Goal: Register for event/course

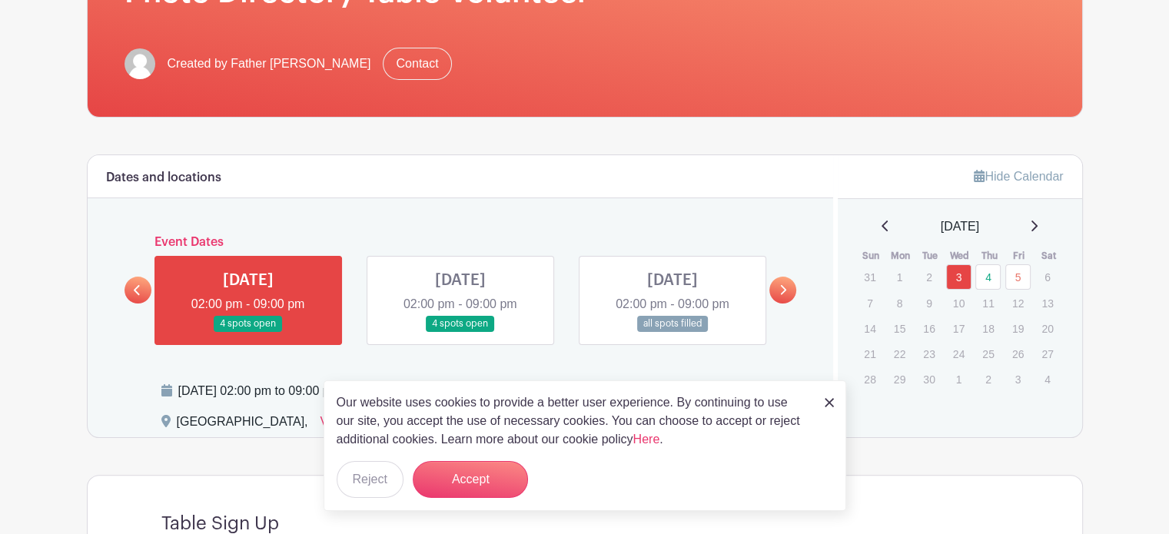
scroll to position [307, 0]
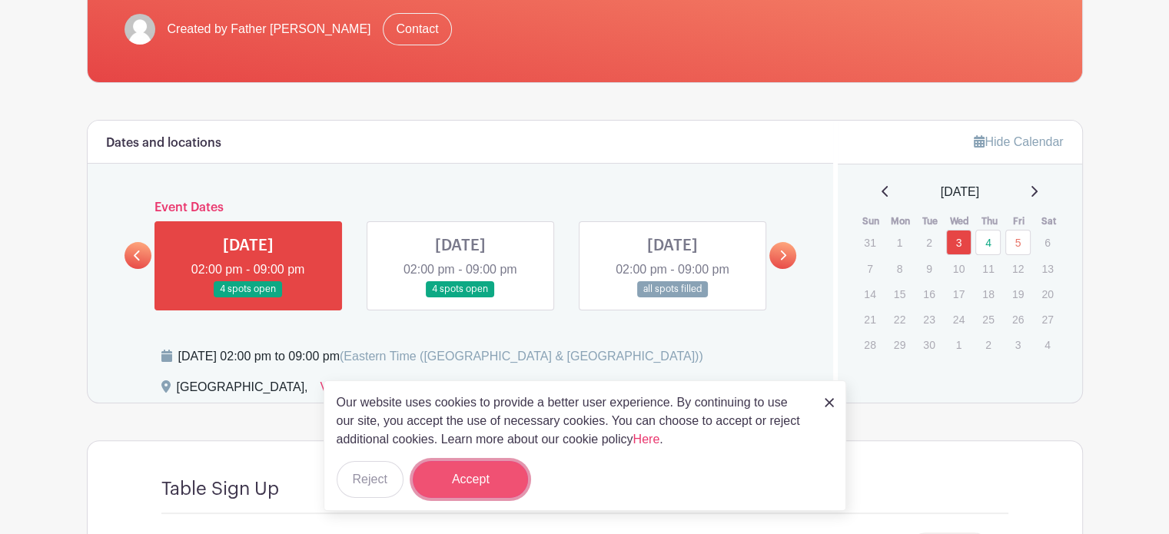
click at [455, 477] on button "Accept" at bounding box center [470, 479] width 115 height 37
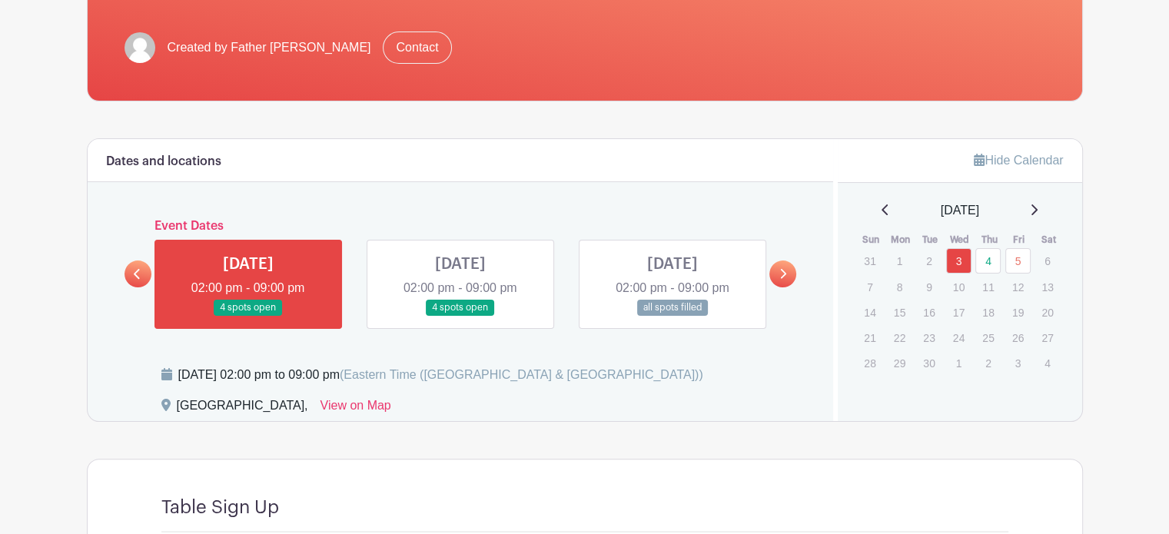
scroll to position [190, 0]
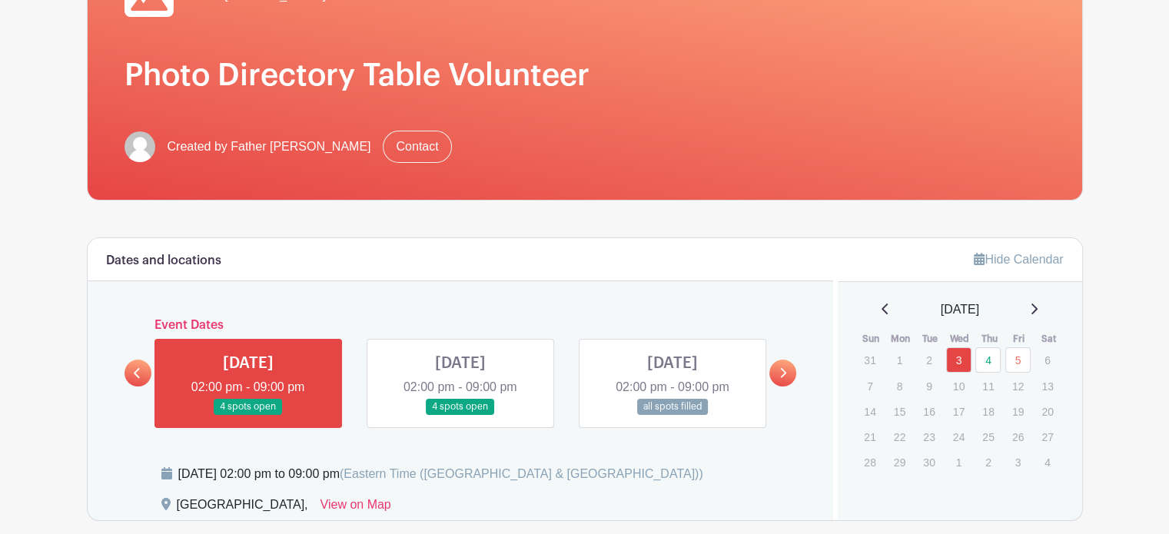
click at [460, 415] on link at bounding box center [460, 415] width 0 height 0
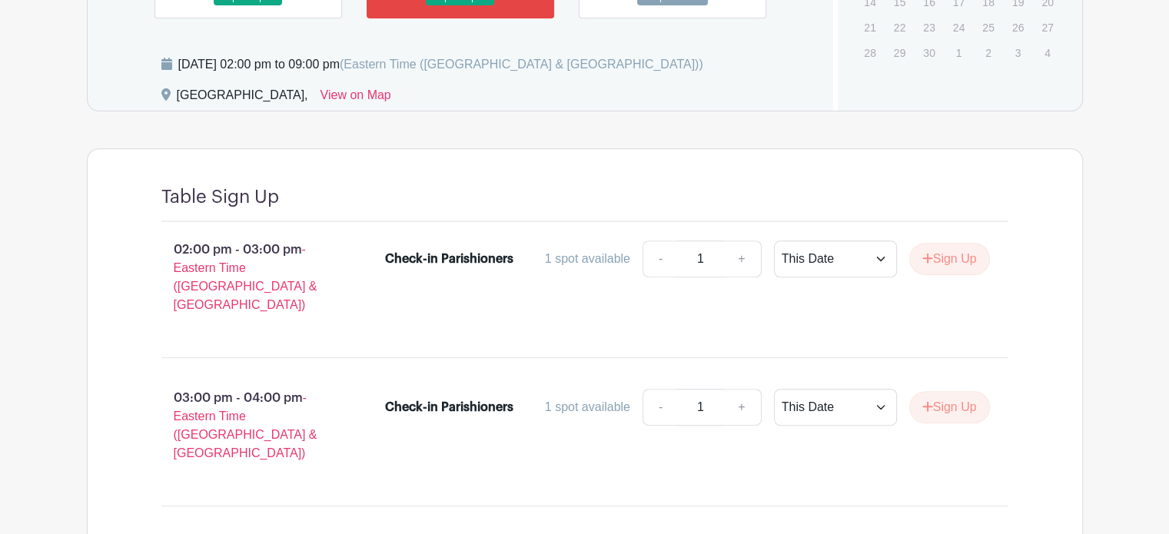
scroll to position [651, 0]
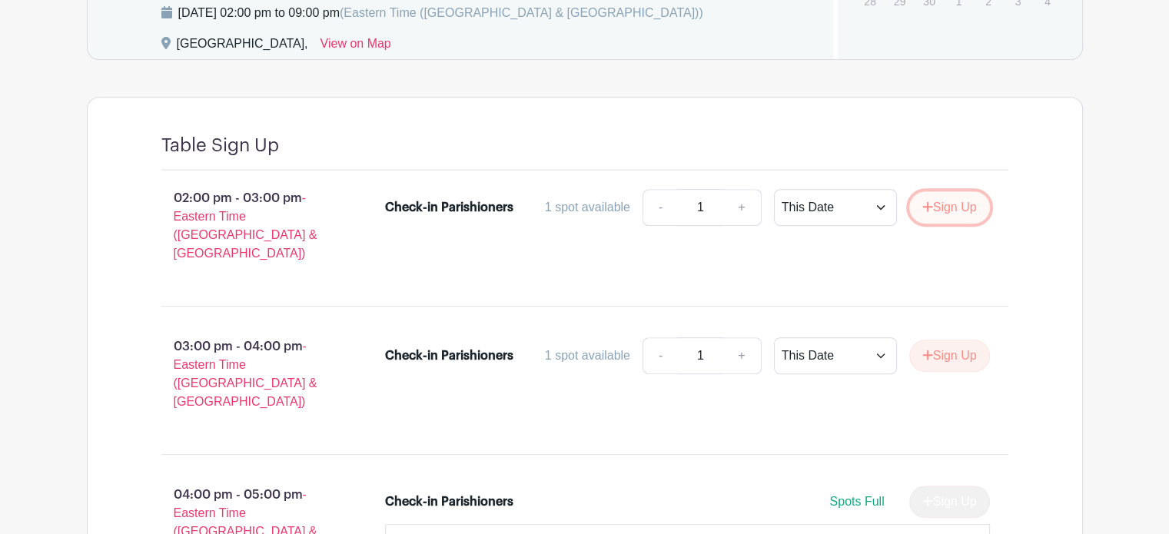
click at [949, 201] on button "Sign Up" at bounding box center [949, 207] width 81 height 32
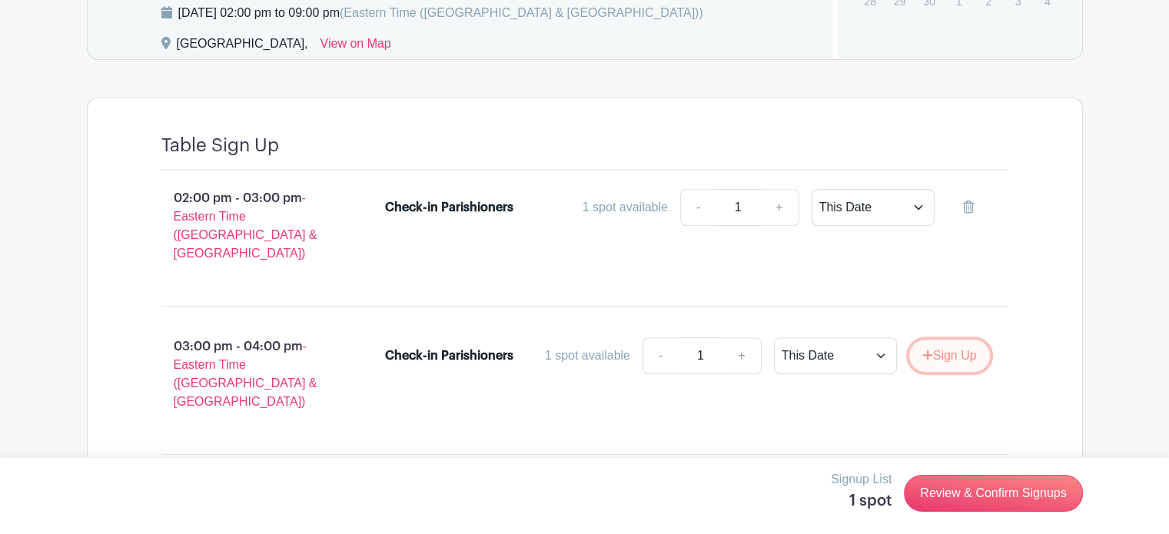
click at [945, 340] on button "Sign Up" at bounding box center [949, 356] width 81 height 32
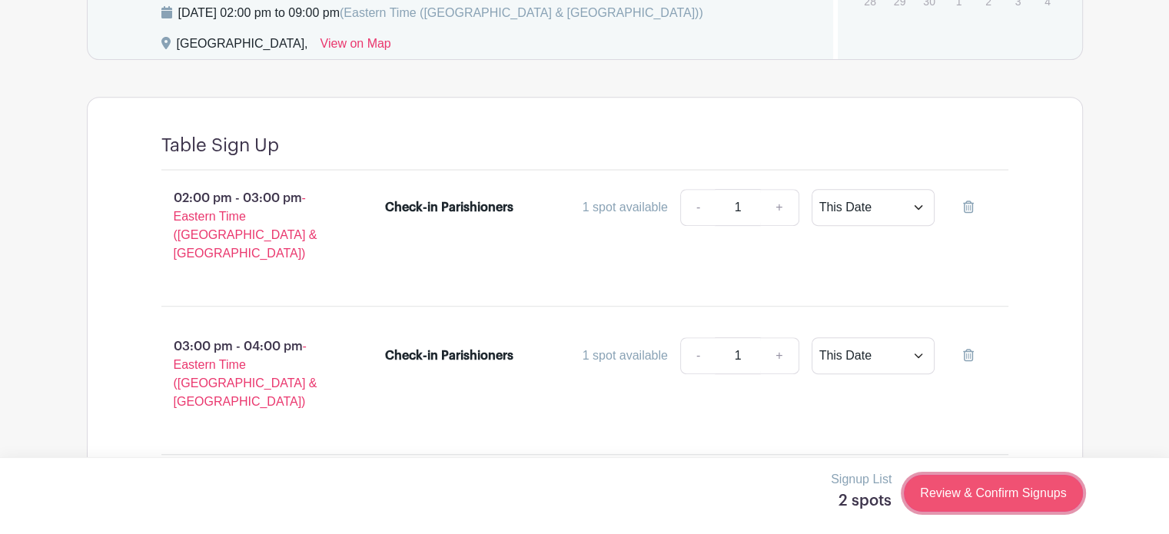
click at [988, 493] on link "Review & Confirm Signups" at bounding box center [993, 493] width 178 height 37
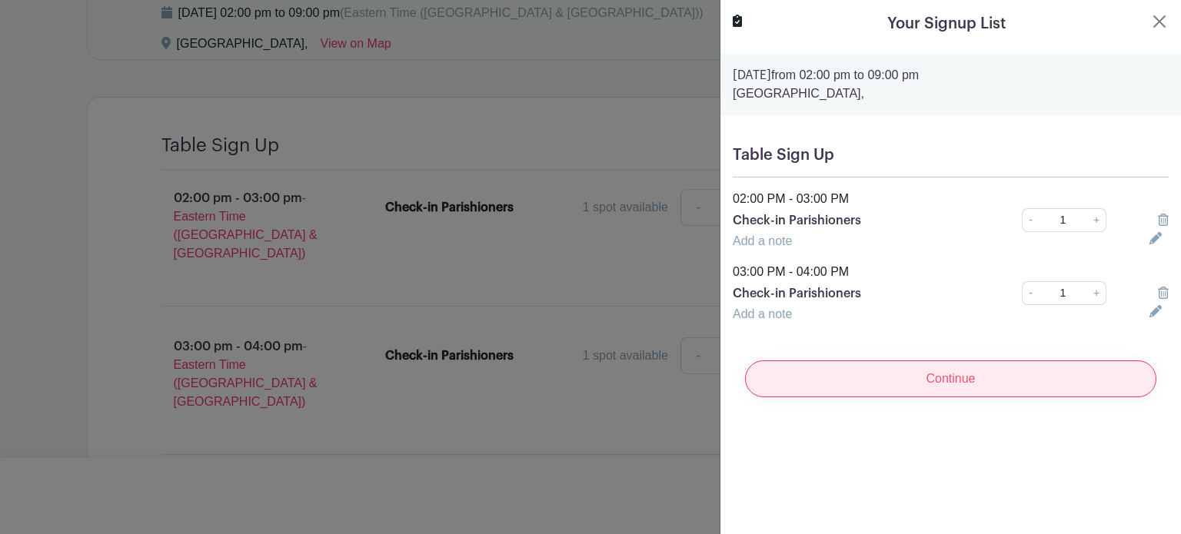
click at [941, 380] on input "Continue" at bounding box center [950, 378] width 411 height 37
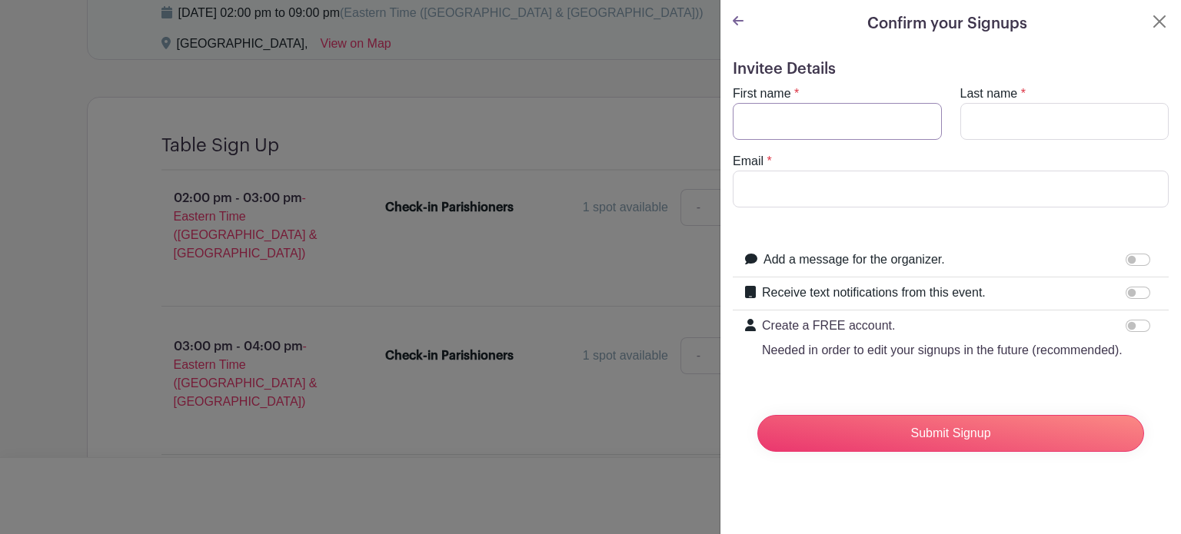
click at [764, 128] on input "First name" at bounding box center [837, 121] width 209 height 37
type input "[PERSON_NAME]"
type input "[EMAIL_ADDRESS][DOMAIN_NAME]"
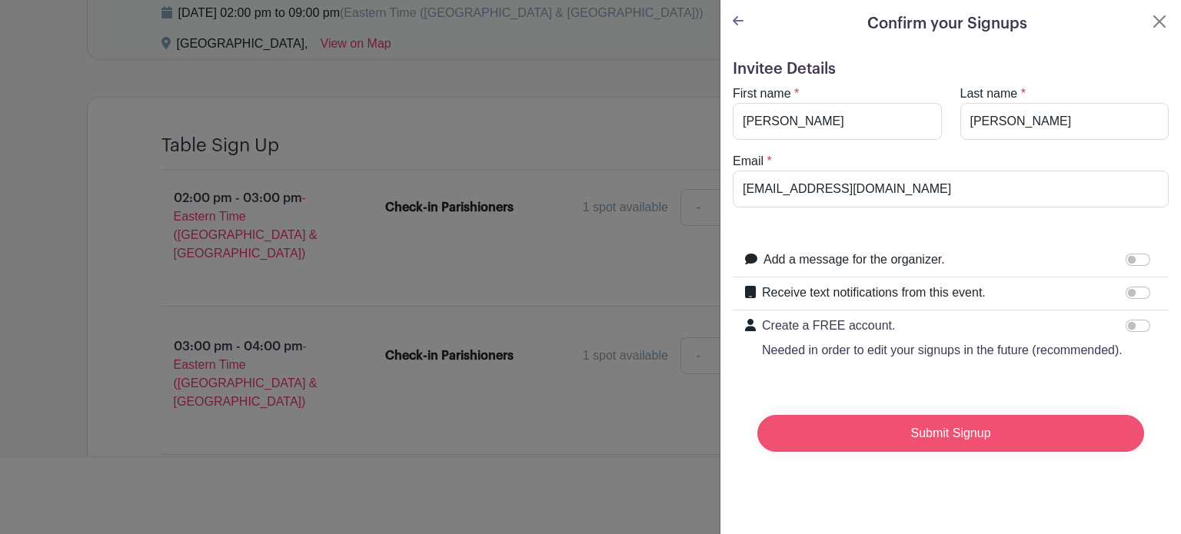
click at [906, 447] on input "Submit Signup" at bounding box center [950, 433] width 387 height 37
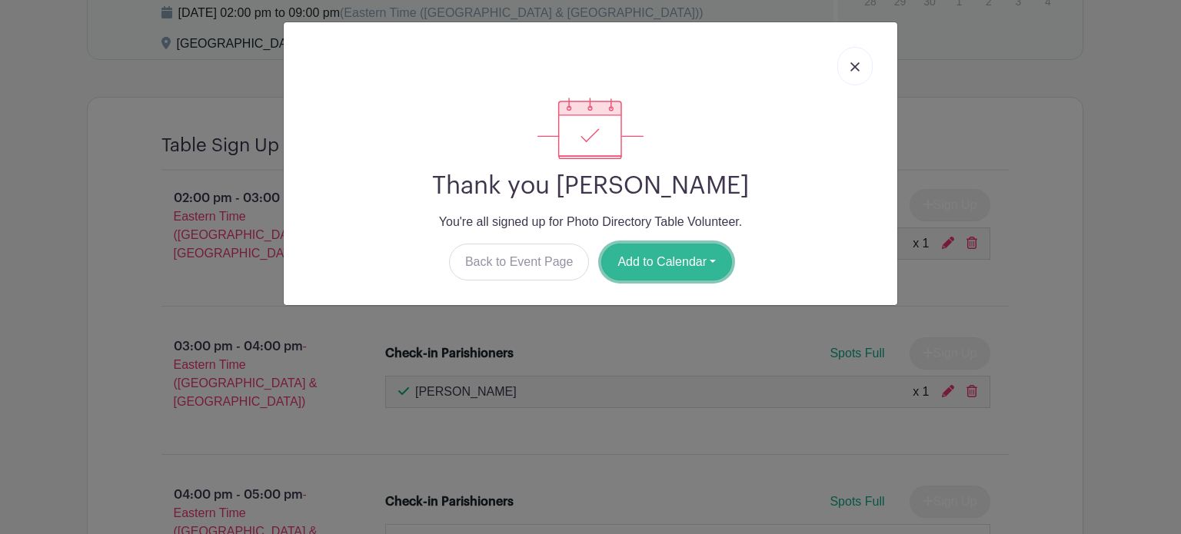
click at [656, 257] on button "Add to Calendar" at bounding box center [666, 262] width 131 height 37
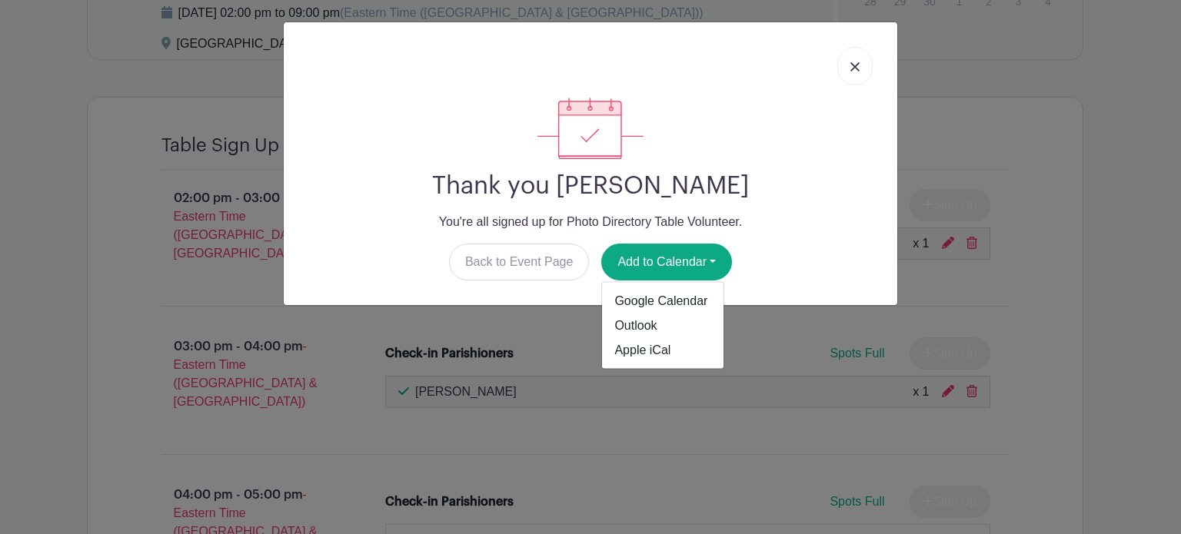
click at [849, 63] on link at bounding box center [854, 66] width 35 height 38
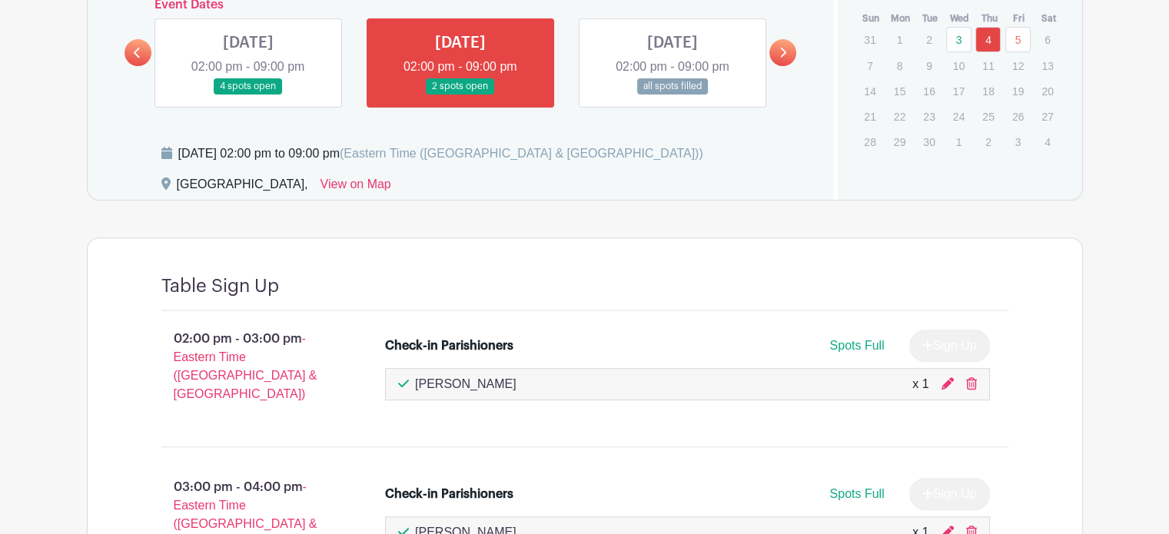
scroll to position [497, 0]
